Goal: Information Seeking & Learning: Learn about a topic

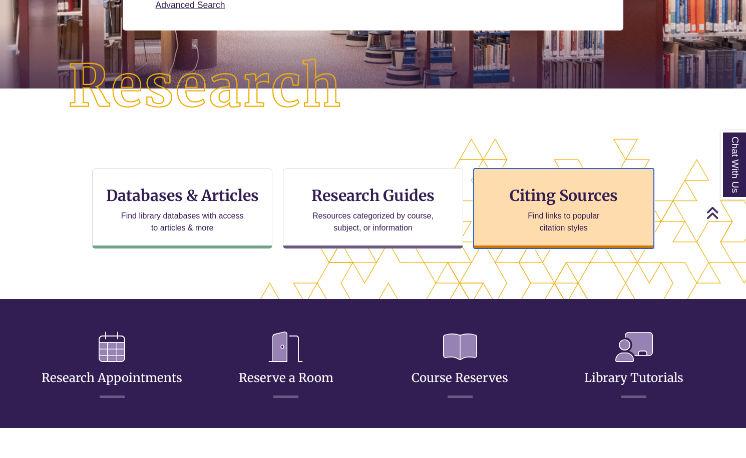
click at [542, 177] on div "Citing Sources Find links to popular citation styles" at bounding box center [563, 209] width 180 height 80
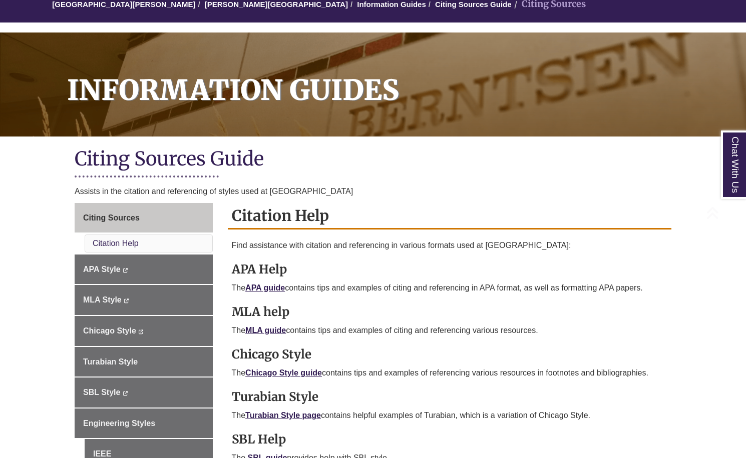
scroll to position [150, 0]
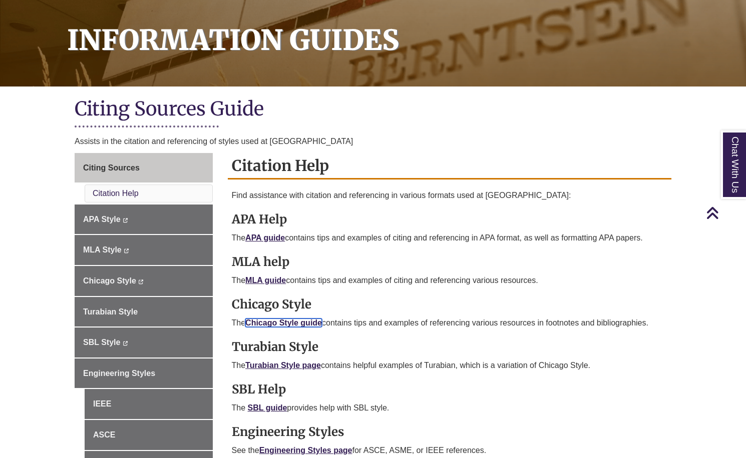
click at [267, 326] on link "Chicago Style guide" at bounding box center [283, 323] width 77 height 9
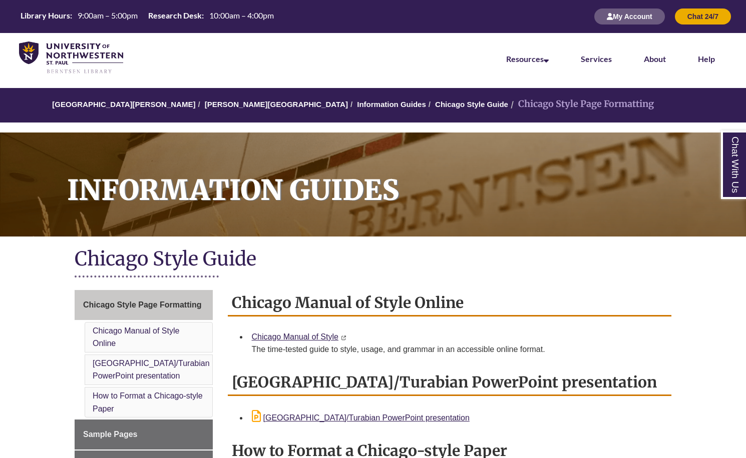
scroll to position [200, 0]
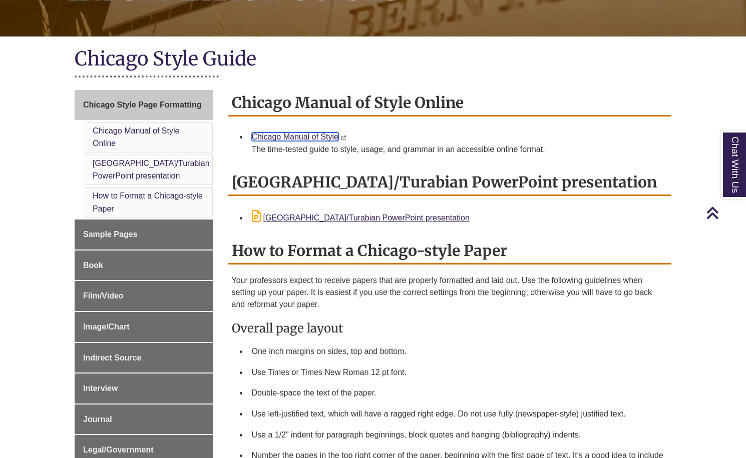
click at [299, 139] on link "Chicago Manual of Style" at bounding box center [295, 137] width 87 height 9
